Goal: Information Seeking & Learning: Learn about a topic

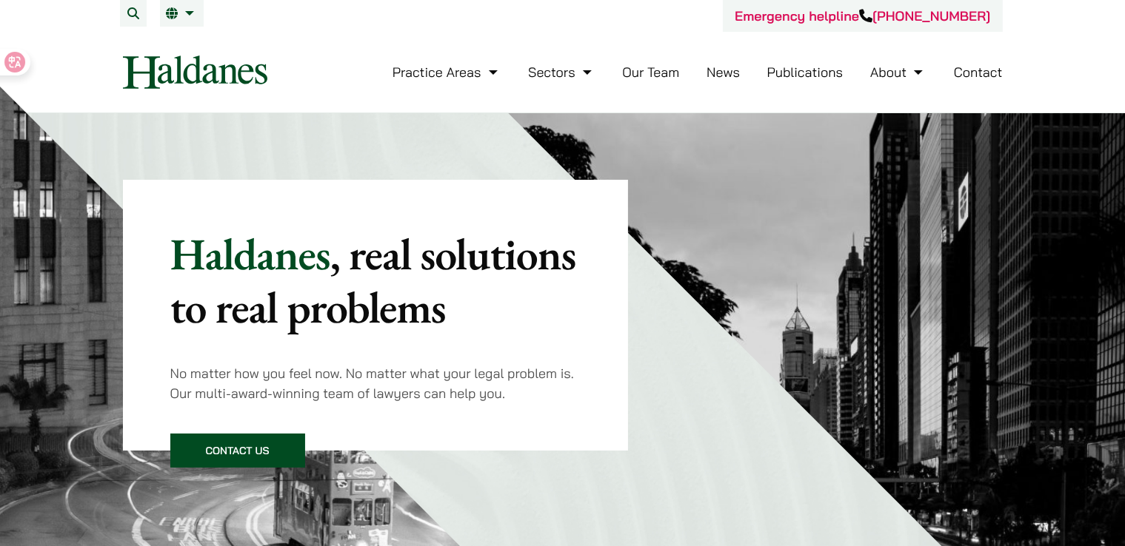
click at [403, 16] on div "Emergency helpline +852 9763 5524" at bounding box center [563, 16] width 880 height 32
click at [181, 15] on link "EN" at bounding box center [182, 13] width 32 height 12
click at [186, 48] on link "繁" at bounding box center [256, 43] width 192 height 30
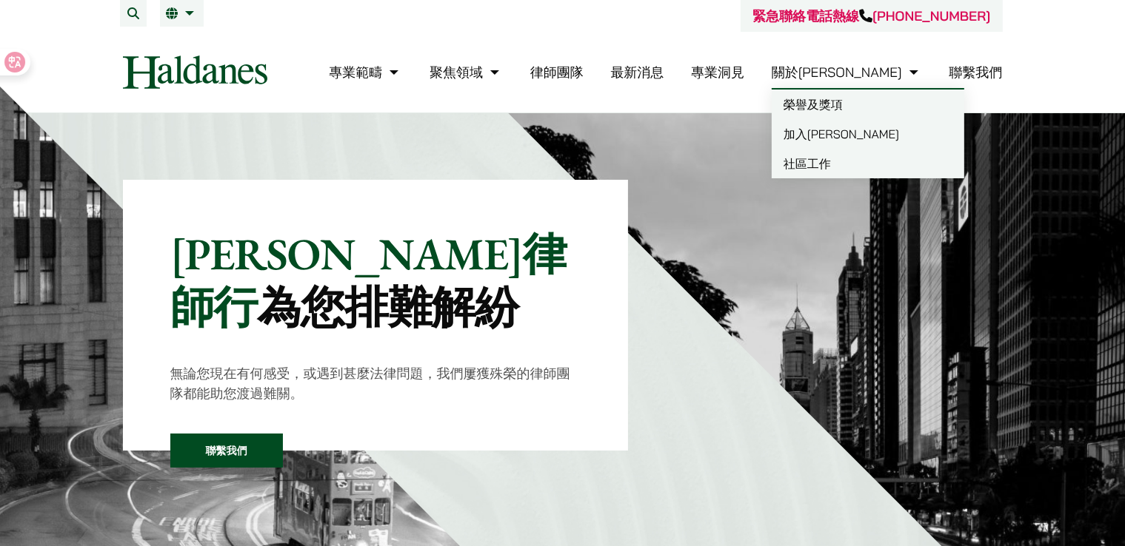
click at [882, 130] on link "加入何敦" at bounding box center [867, 134] width 192 height 30
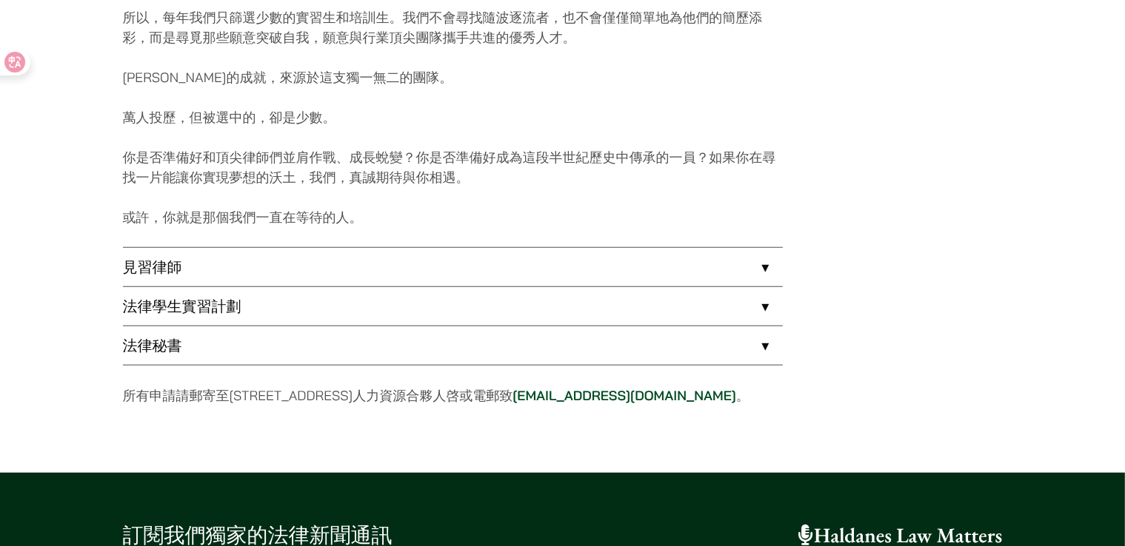
scroll to position [1185, 0]
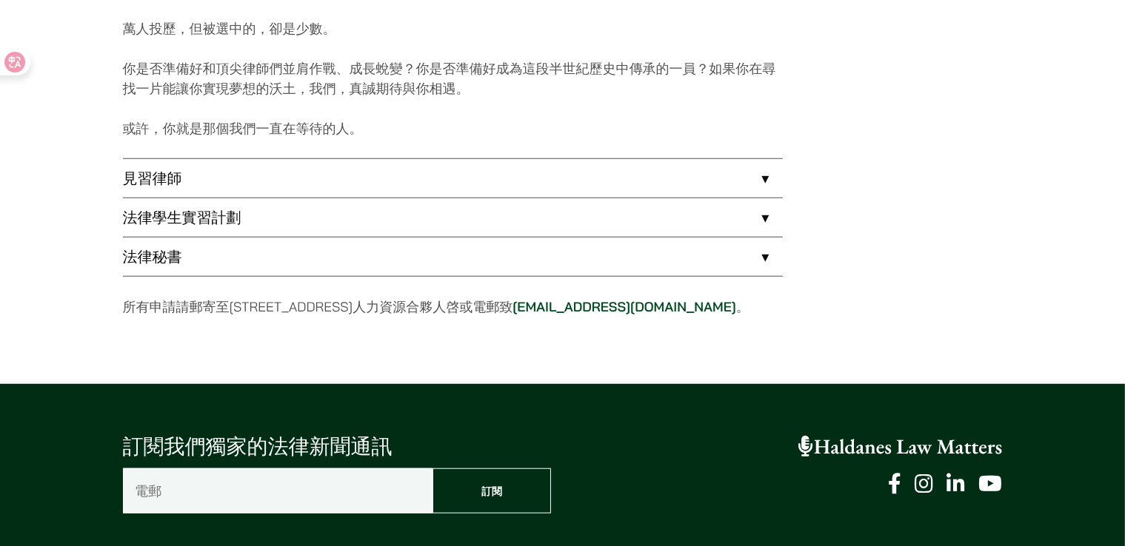
click at [166, 255] on link "法律秘書" at bounding box center [453, 257] width 660 height 38
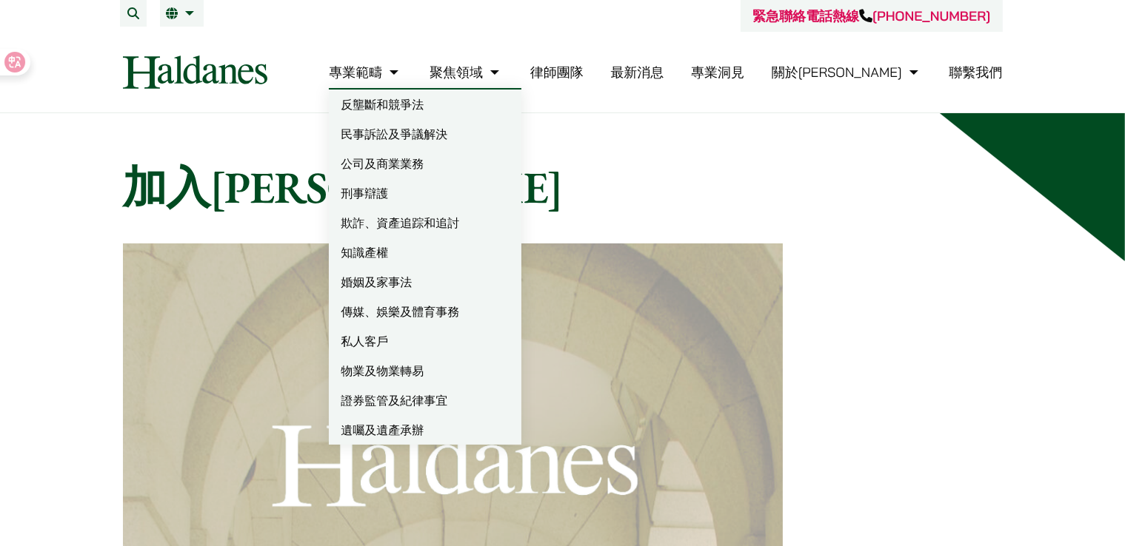
click at [402, 65] on link "專業範疇" at bounding box center [365, 72] width 73 height 17
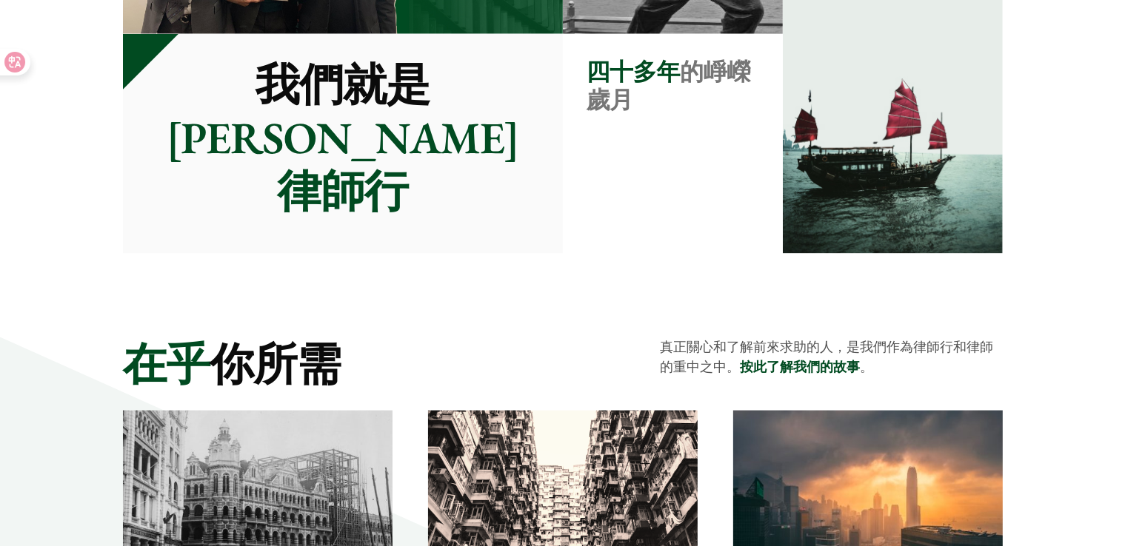
scroll to position [1869, 0]
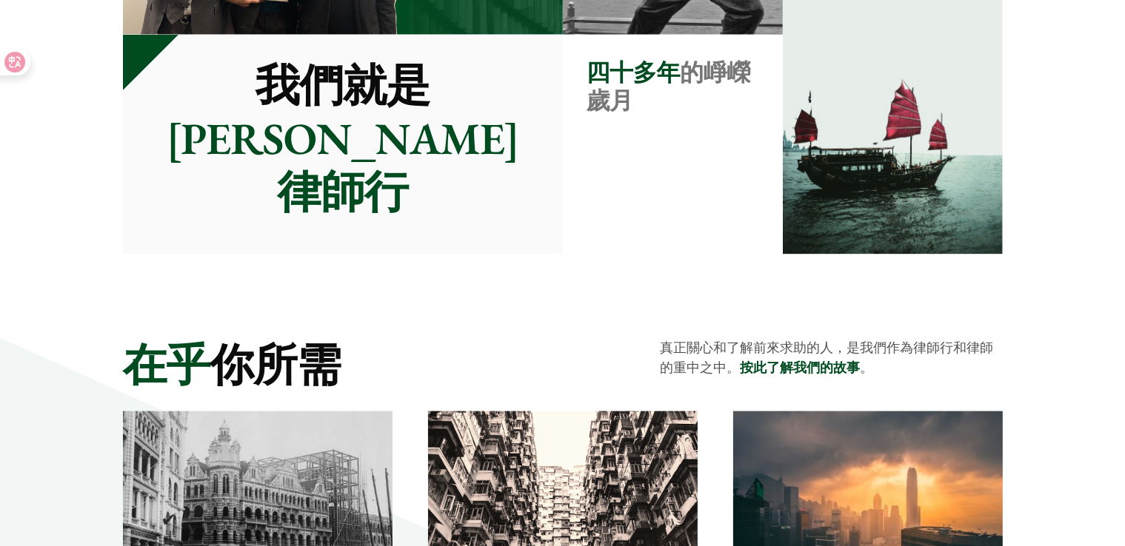
click at [819, 364] on link "按此了解我們的故事" at bounding box center [800, 368] width 120 height 17
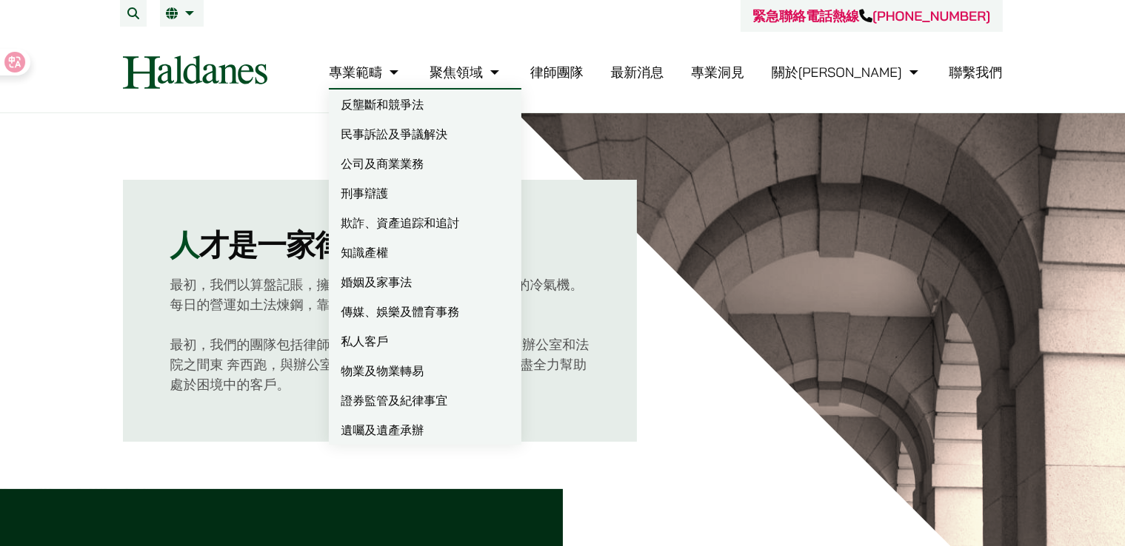
click at [402, 78] on link "專業範疇" at bounding box center [365, 72] width 73 height 17
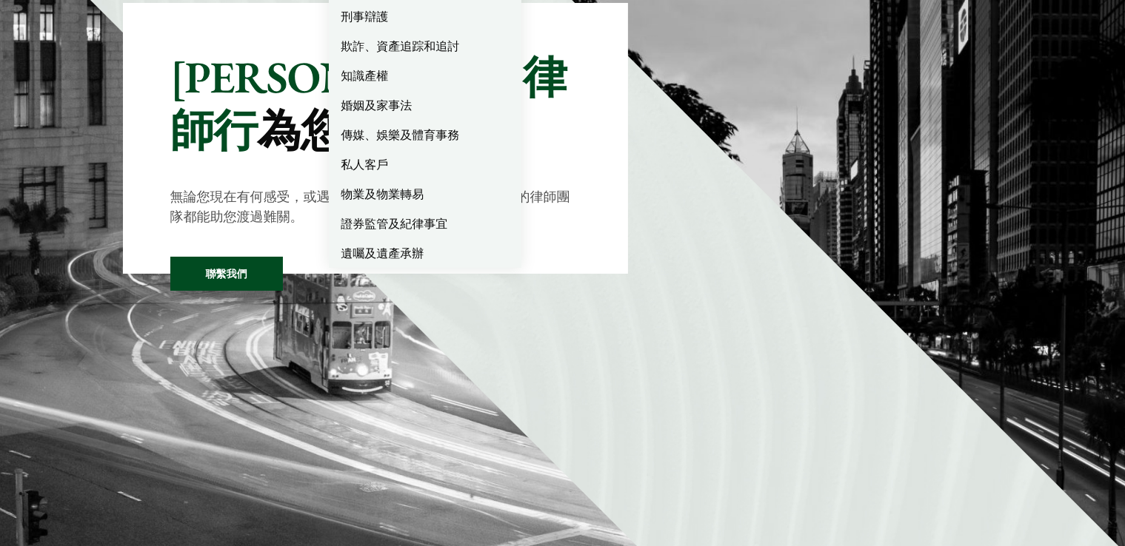
click at [356, 99] on div "何敦律師行 為您排難解紛 無論您現在有何感受，或遇到甚麼法律問題，我們屢獲殊榮的律師團隊都能助您渡過難關。 聯繫我們" at bounding box center [376, 138] width 506 height 271
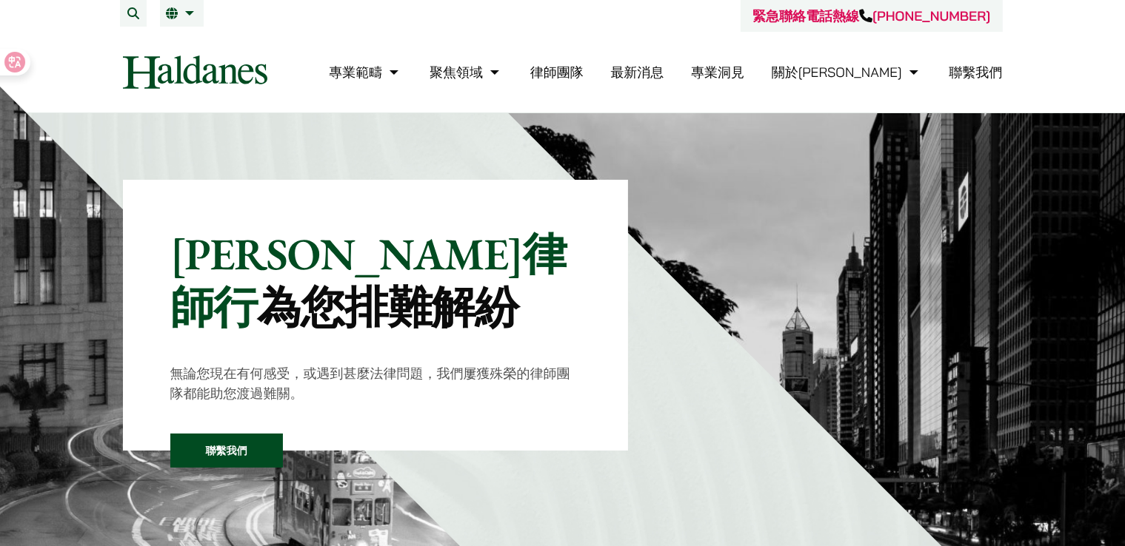
drag, startPoint x: 362, startPoint y: 190, endPoint x: 356, endPoint y: 64, distance: 126.0
click at [356, 64] on div "專業範疇 反壟斷和競爭法 民事訴訟及爭議解決 公司及商業業務 刑事辯護 欺詐、資產追踪和追討 知識產權 婚姻及家事法 傳媒、娛樂及體育事務 私人客戶 物業及物…" at bounding box center [647, 72] width 710 height 32
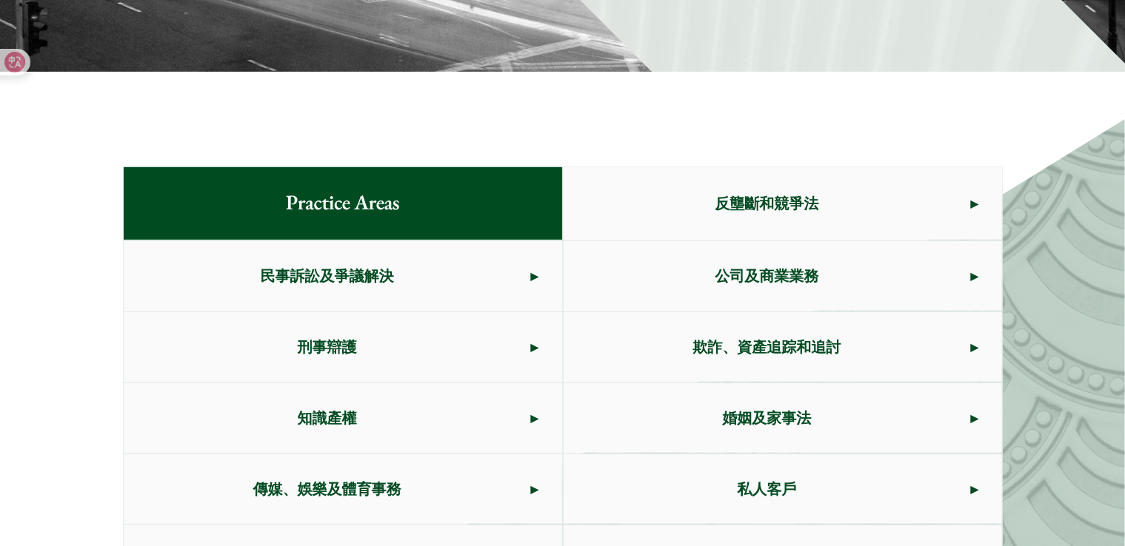
scroll to position [888, 0]
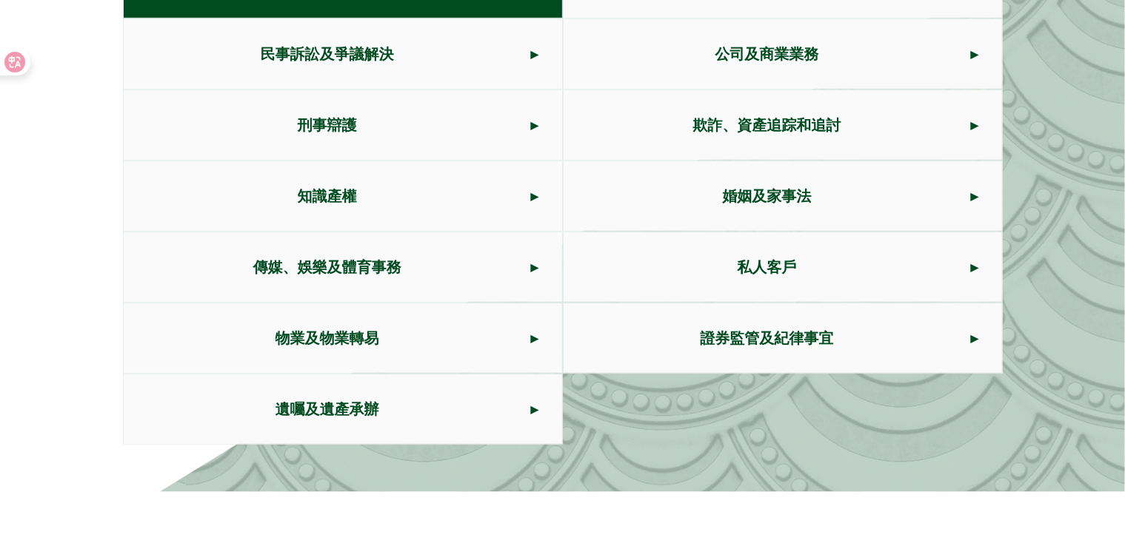
click at [376, 326] on span "物業及物業轉易" at bounding box center [327, 339] width 407 height 70
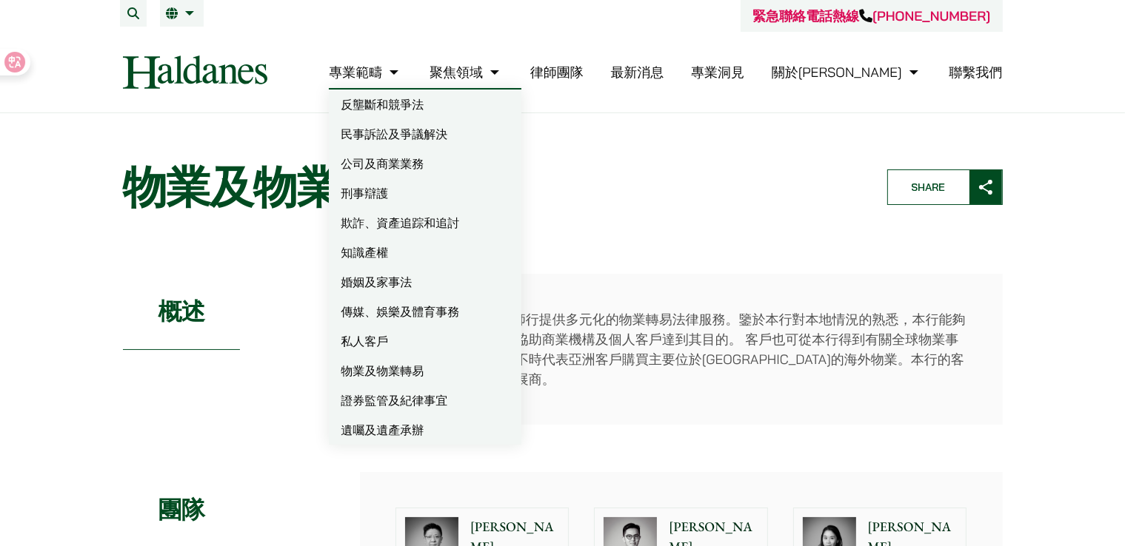
click at [402, 70] on link "專業範疇" at bounding box center [365, 72] width 73 height 17
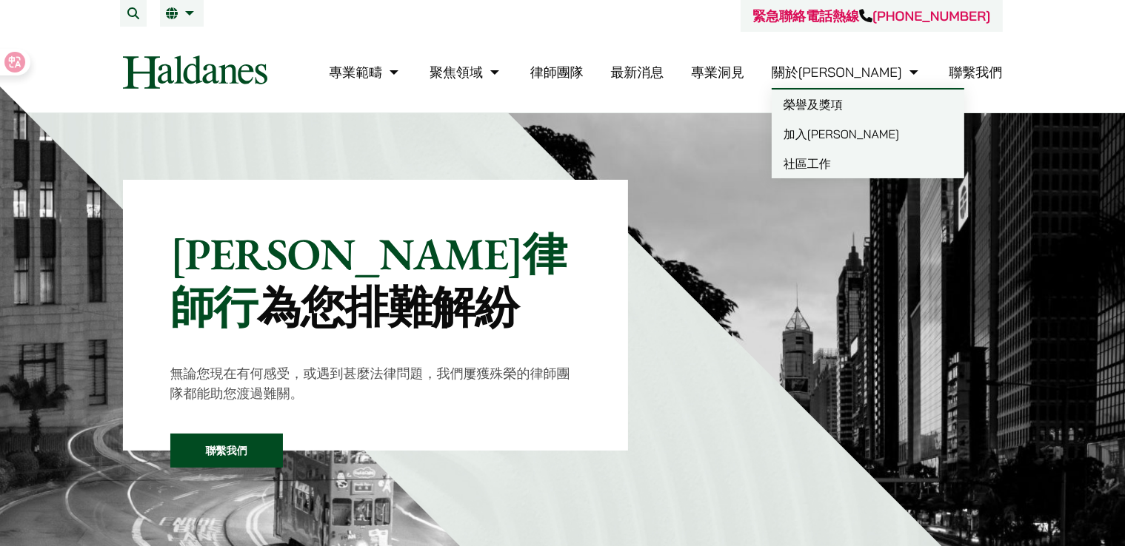
click at [885, 107] on link "榮譽及獎項" at bounding box center [867, 105] width 192 height 30
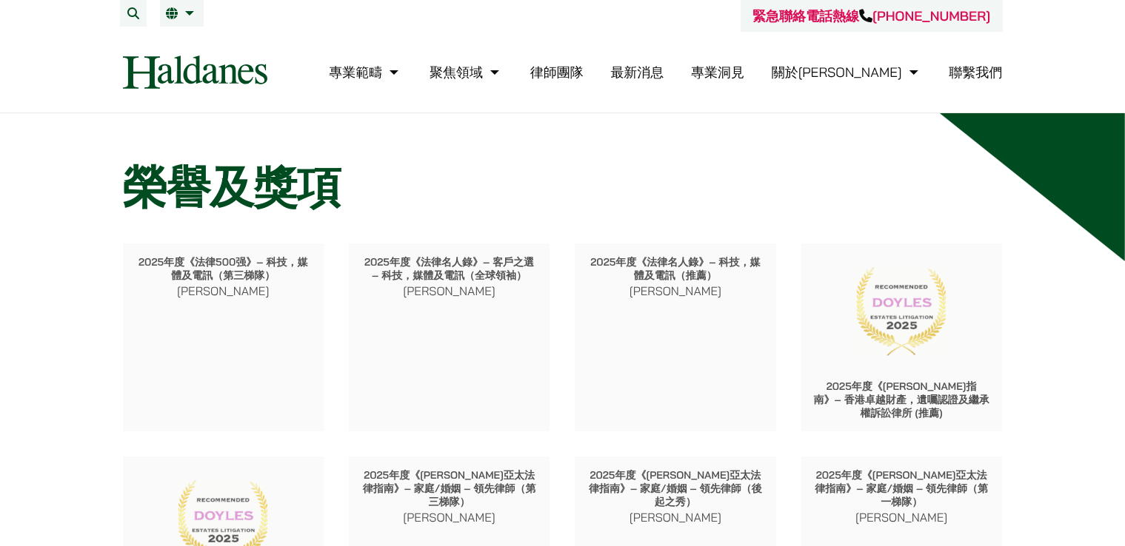
click at [880, 81] on li "關於[PERSON_NAME] 榮譽及獎項 加入何敦 社區工作" at bounding box center [846, 72] width 150 height 32
click at [880, 76] on link "關於[PERSON_NAME]" at bounding box center [846, 72] width 150 height 17
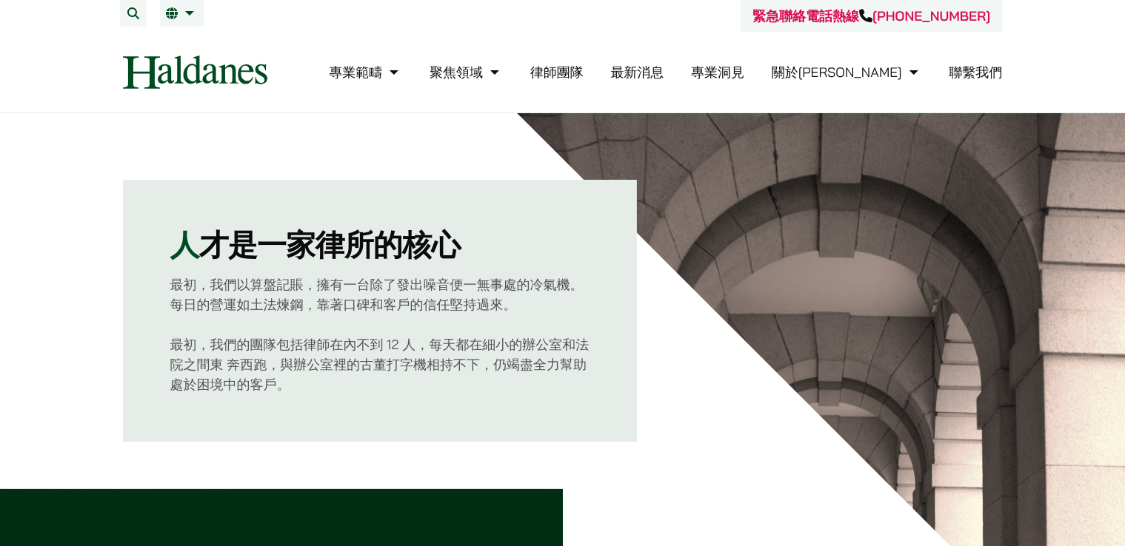
click at [880, 76] on link "關於[PERSON_NAME]" at bounding box center [846, 72] width 150 height 17
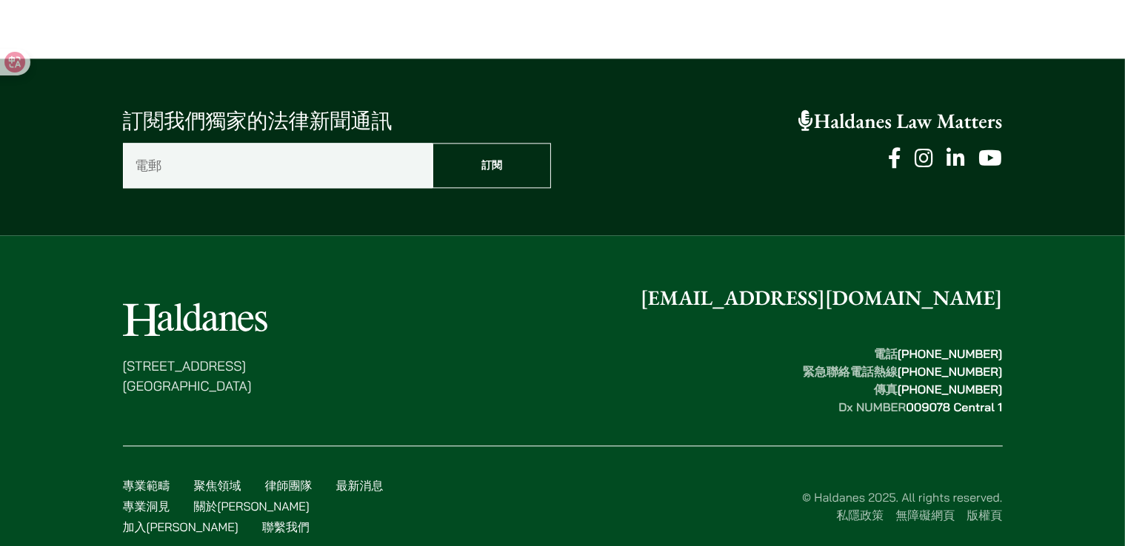
scroll to position [3269, 0]
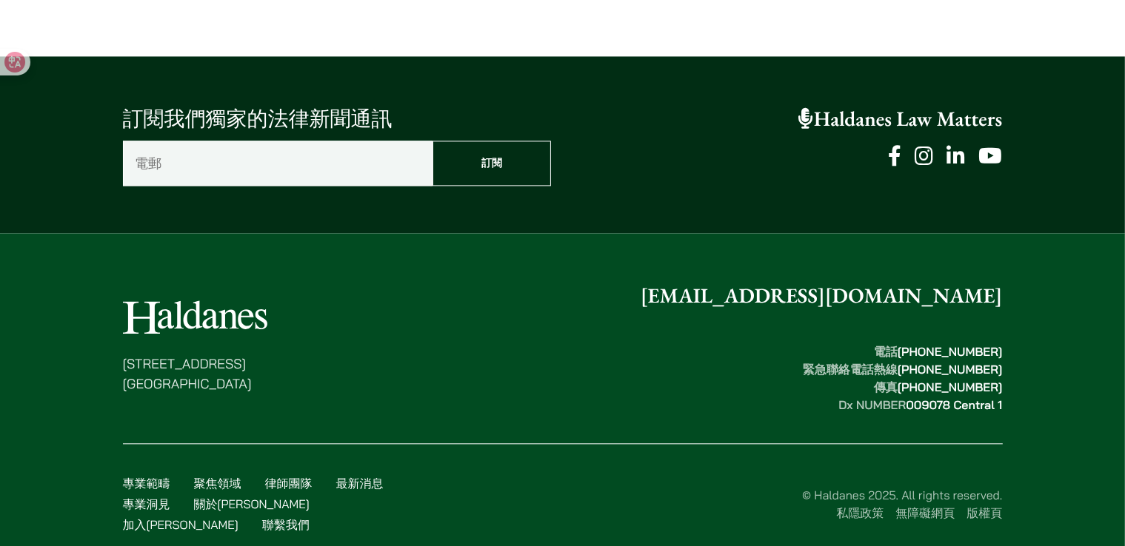
drag, startPoint x: 191, startPoint y: 386, endPoint x: 190, endPoint y: 421, distance: 34.8
click at [190, 421] on div "香港中環都爹利街十一號 律敦治大廈七樓 enquiries@haldanes.com 電話  (852) 2868 1234 緊急聯絡電話熱線  (852) …" at bounding box center [562, 414] width 933 height 266
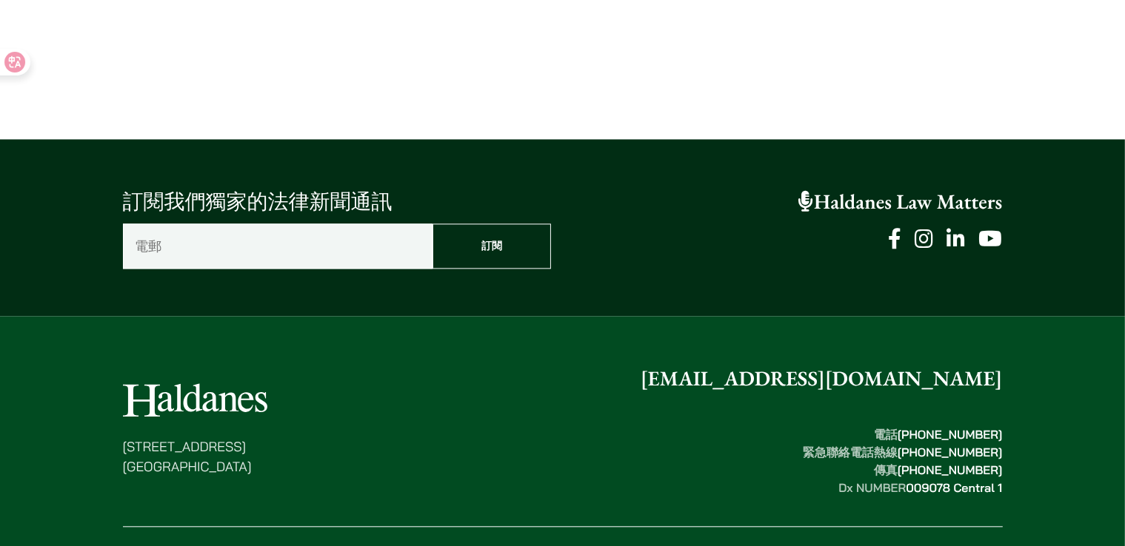
scroll to position [2899, 0]
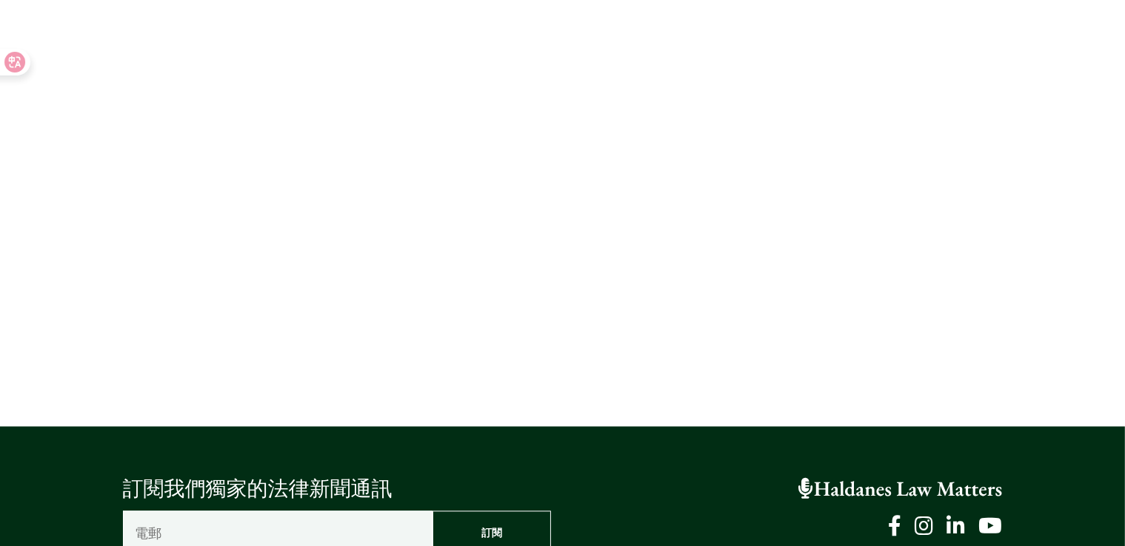
drag, startPoint x: 369, startPoint y: 390, endPoint x: 235, endPoint y: 394, distance: 134.0
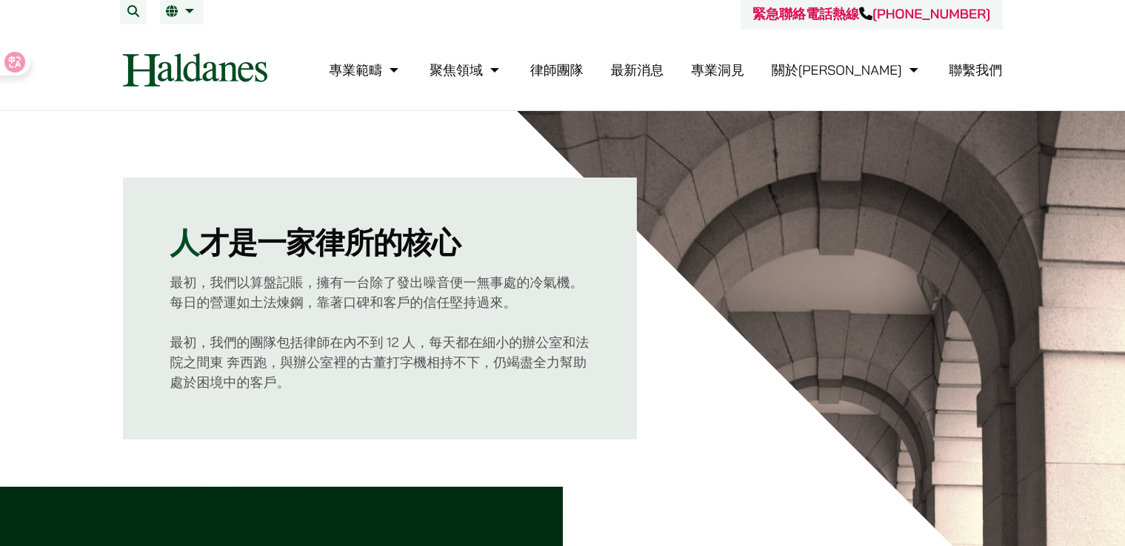
scroll to position [0, 0]
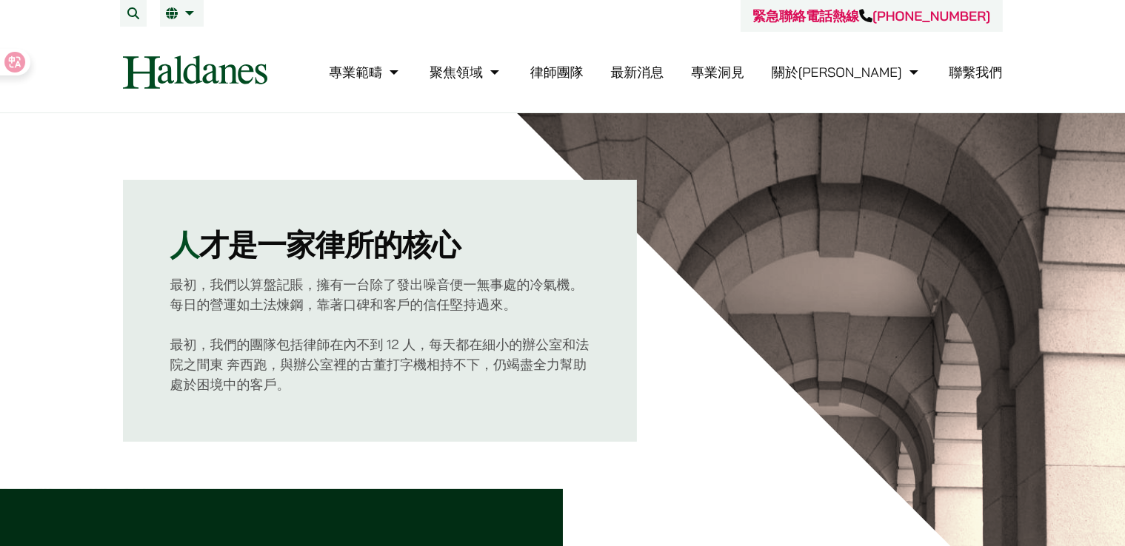
click at [744, 67] on link "專業洞見" at bounding box center [717, 72] width 53 height 17
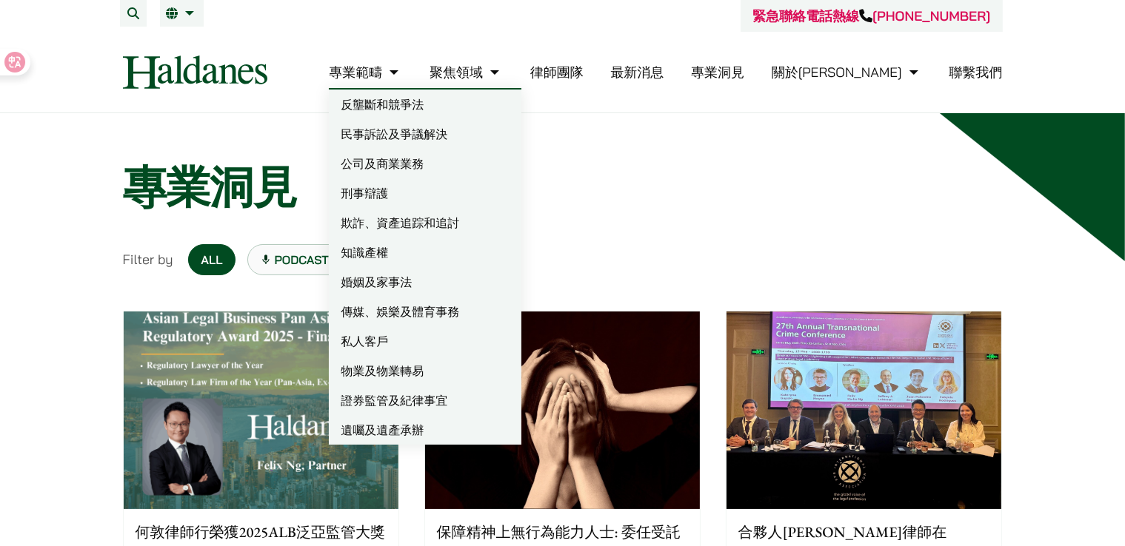
click at [402, 66] on link "專業範疇" at bounding box center [365, 72] width 73 height 17
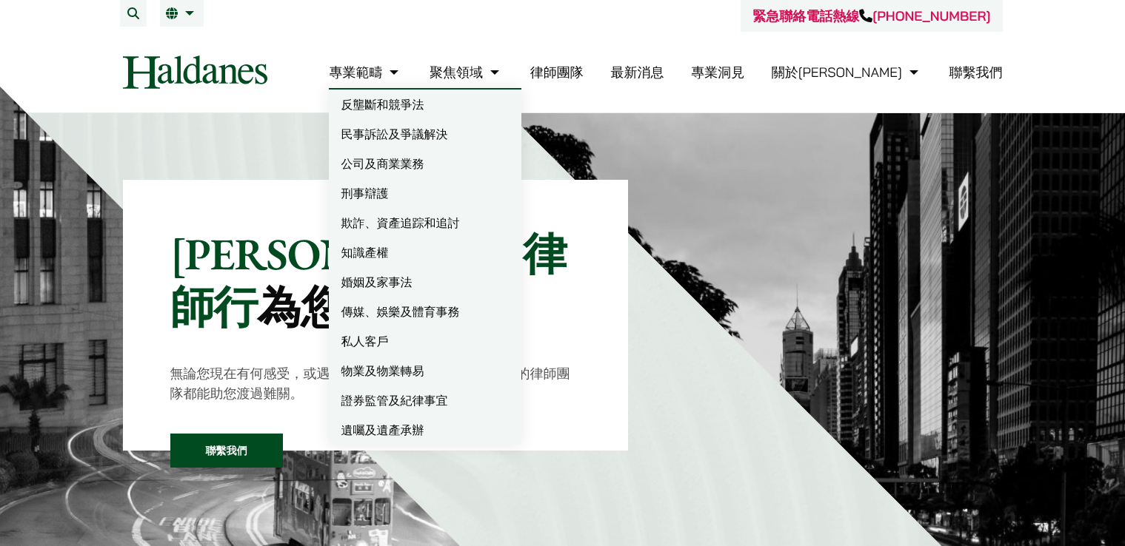
scroll to position [666, 0]
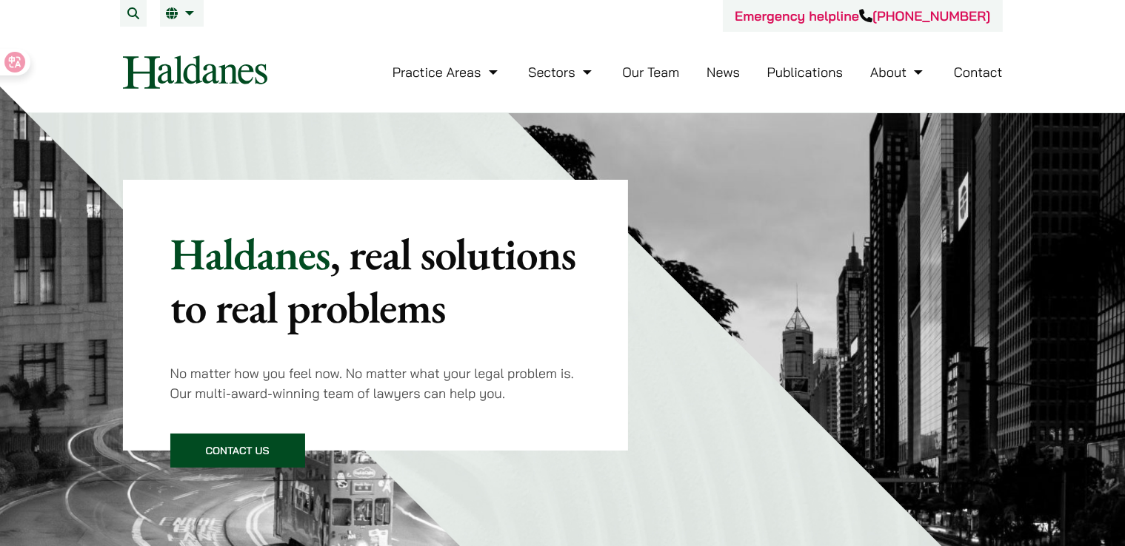
click at [665, 75] on link "Our Team" at bounding box center [650, 72] width 57 height 17
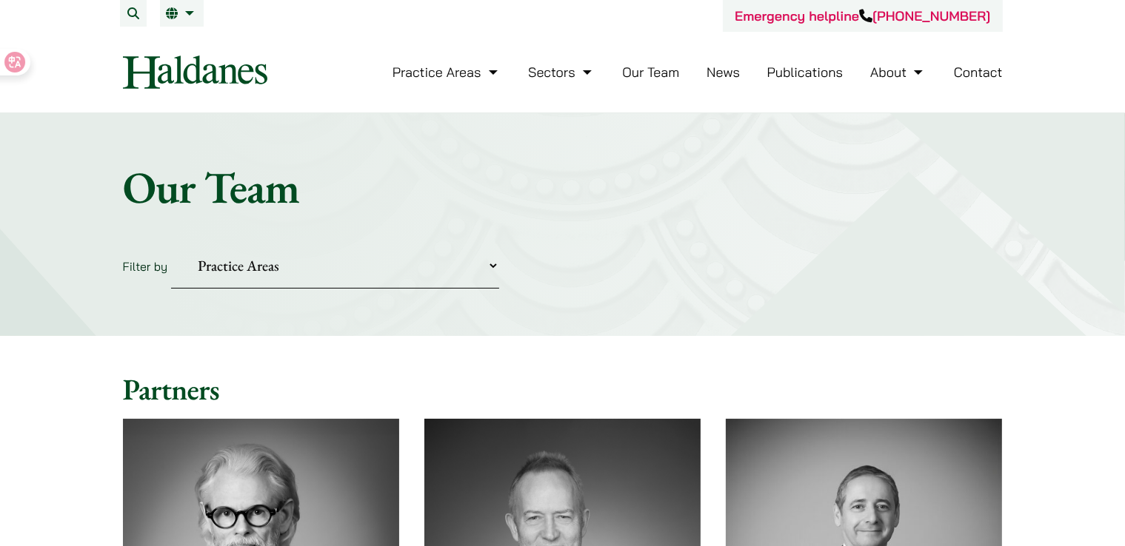
click at [879, 78] on link "About" at bounding box center [898, 72] width 56 height 17
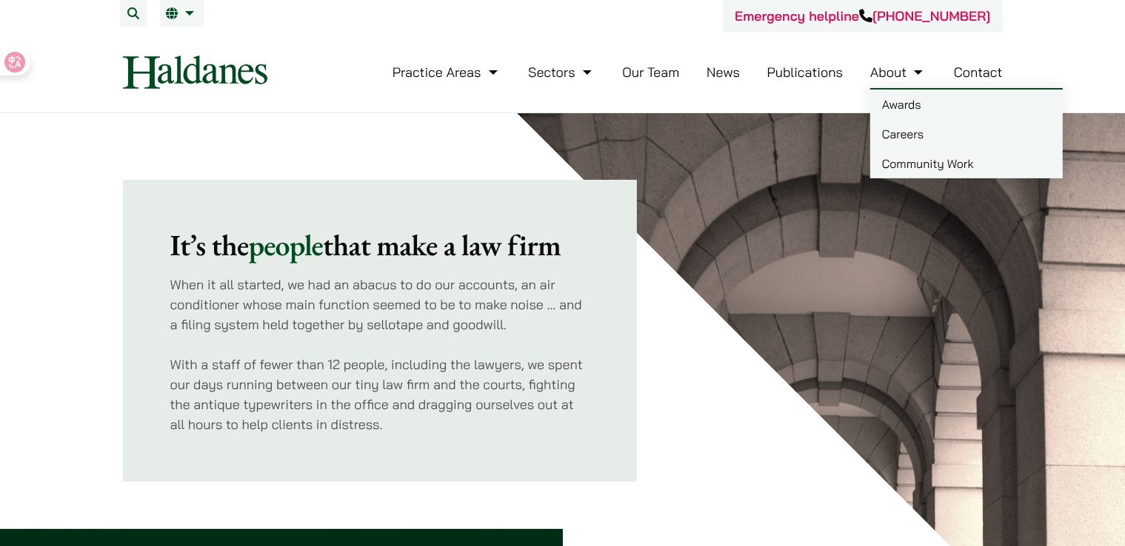
click at [922, 129] on link "Careers" at bounding box center [966, 134] width 192 height 30
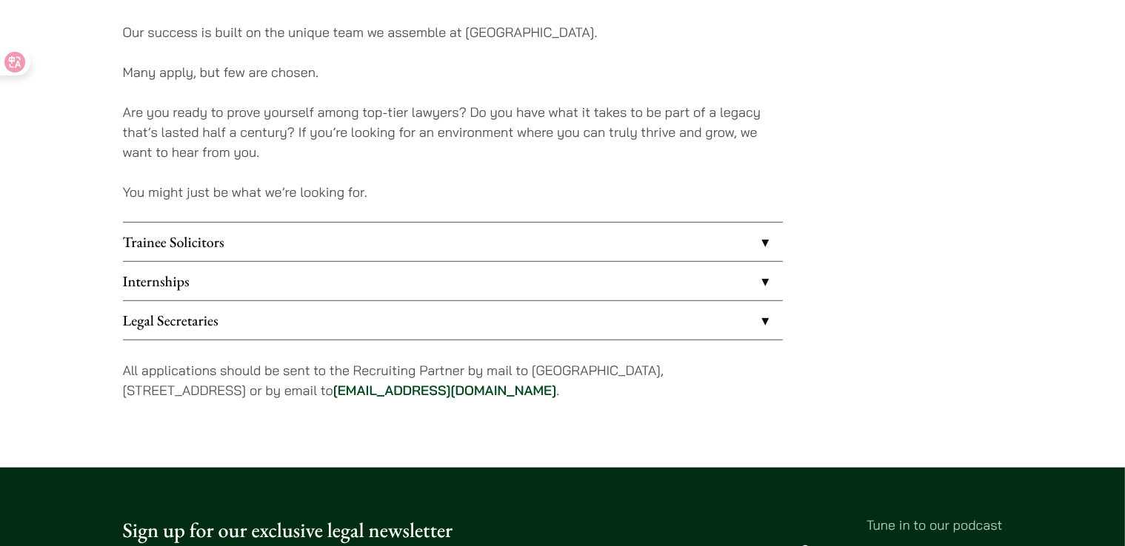
scroll to position [1407, 0]
